Goal: Information Seeking & Learning: Learn about a topic

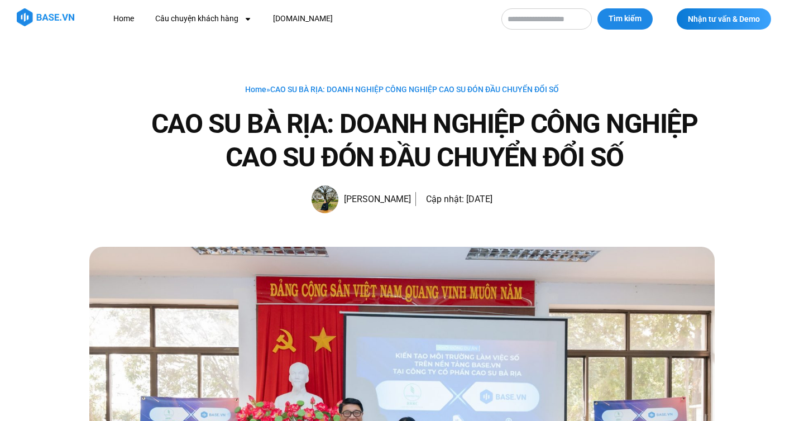
click at [452, 167] on h1 "CAO SU BÀ RỊA: DOANH NGHIỆP CÔNG NGHIỆP CAO SU ĐÓN ĐẦU CHUYỂN ĐỔI SỐ" at bounding box center [424, 140] width 581 height 67
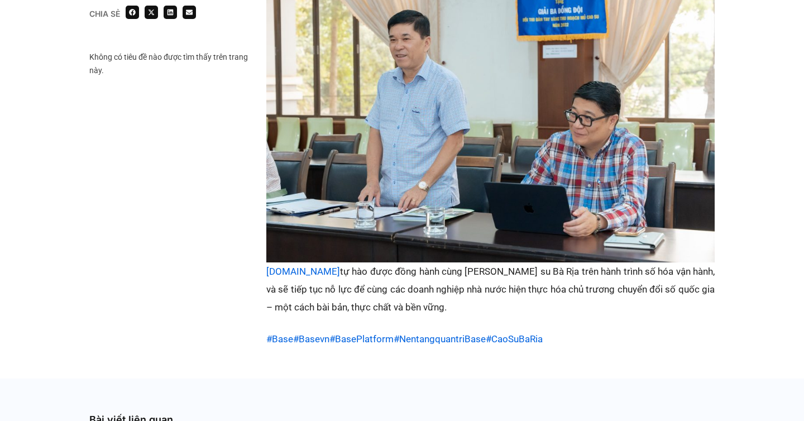
scroll to position [2066, 0]
